Goal: Task Accomplishment & Management: Use online tool/utility

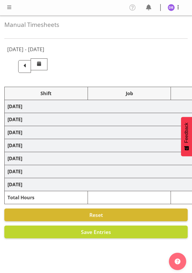
select select "26078"
select select "10587"
select select "47"
select select "26078"
select select "10633"
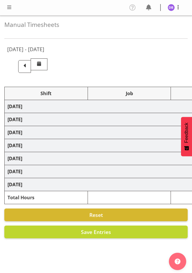
select select "47"
select select "26078"
select select "10587"
select select "47"
select select "26078"
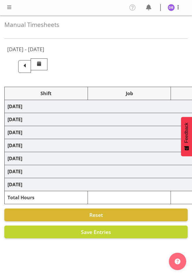
select select "10633"
select select "47"
select select "26078"
select select "10587"
select select "47"
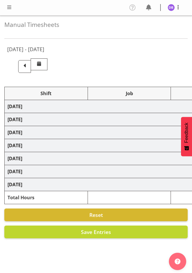
select select "26078"
select select "10633"
select select "47"
select select "26078"
select select "10587"
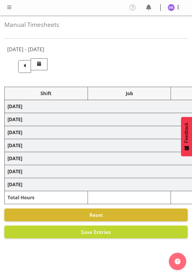
select select "47"
select select "48116"
select select "10631"
select select "48116"
select select "10499"
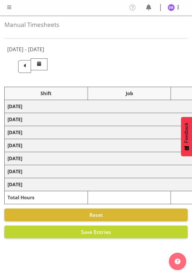
select select "47"
select select "48116"
select select "10499"
select select "47"
select select "26078"
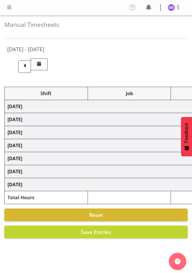
select select "10633"
select select "47"
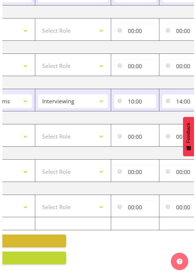
scroll to position [0, 217]
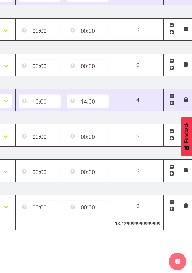
click at [172, 101] on span at bounding box center [171, 103] width 5 height 5
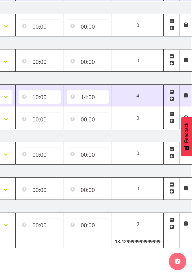
click at [173, 122] on span at bounding box center [171, 120] width 5 height 5
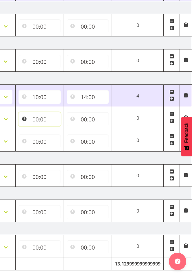
click at [40, 117] on input "00:00" at bounding box center [39, 119] width 42 height 14
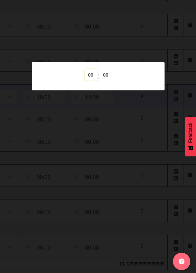
click at [91, 73] on select "00 01 02 03 04 05 06 07 08 09 10 11 12 13 14 15 16 17 18 19 20 21 22 23" at bounding box center [91, 75] width 13 height 12
click at [92, 75] on select "00 01 02 03 04 05 06 07 08 09 10 11 12 13 14 15 16 17 18 19 20 21 22 23" at bounding box center [91, 75] width 13 height 12
select select "17"
click at [85, 69] on select "00 01 02 03 04 05 06 07 08 09 10 11 12 13 14 15 16 17 18 19 20 21 22 23" at bounding box center [91, 75] width 13 height 12
type input "17:00"
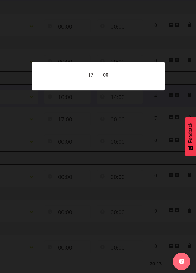
click at [108, 146] on div at bounding box center [98, 136] width 196 height 273
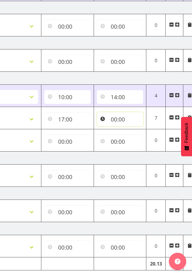
click at [113, 118] on input "00:00" at bounding box center [120, 119] width 47 height 14
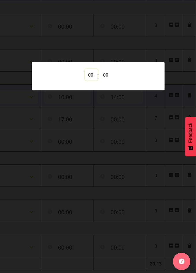
click at [88, 73] on select "00 01 02 03 04 05 06 07 08 09 10 11 12 13 14 15 16 17 18 19 20 21 22 23" at bounding box center [91, 75] width 13 height 12
select select "20"
click at [85, 69] on select "00 01 02 03 04 05 06 07 08 09 10 11 12 13 14 15 16 17 18 19 20 21 22 23" at bounding box center [91, 75] width 13 height 12
type input "20:00"
click at [142, 36] on div at bounding box center [98, 136] width 196 height 273
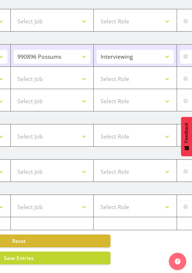
scroll to position [0, 56]
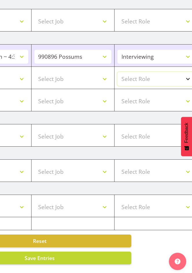
click at [187, 72] on select "Select Role Briefing Interviewing" at bounding box center [155, 79] width 77 height 14
select select "47"
click at [117, 72] on select "Select Role Briefing Interviewing" at bounding box center [155, 79] width 77 height 14
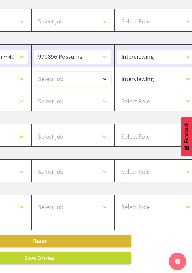
click at [104, 72] on select "Select Job 550060 IF Admin 553492 World Poll Aus Wave 2 Main 2025 553493 World …" at bounding box center [72, 79] width 77 height 14
select select "10633"
click at [34, 72] on select "Select Job 550060 IF Admin 553492 World Poll Aus Wave 2 Main 2025 553493 World …" at bounding box center [72, 79] width 77 height 14
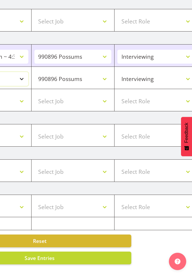
select select "48116"
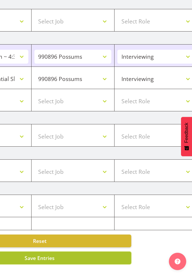
click at [75, 255] on button "Save Entries" at bounding box center [39, 257] width 183 height 13
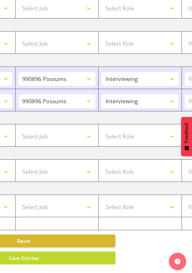
scroll to position [0, 0]
